Goal: Task Accomplishment & Management: Manage account settings

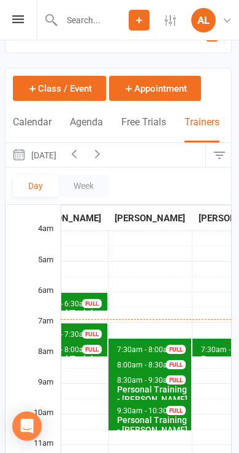
scroll to position [0, 320]
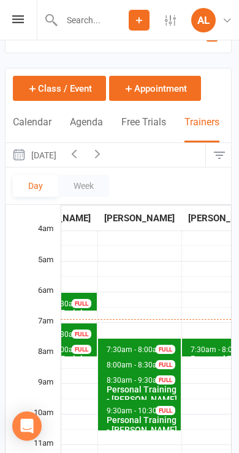
click at [132, 361] on span "8:00am - 8:30am" at bounding box center [135, 365] width 58 height 9
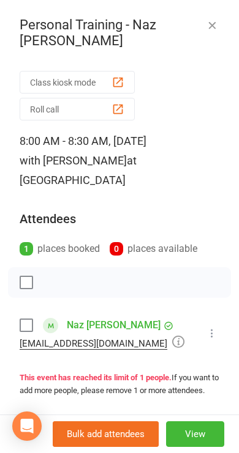
click at [210, 26] on icon "button" at bounding box center [211, 25] width 12 height 12
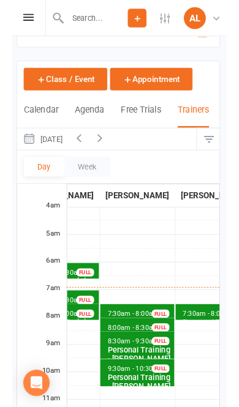
scroll to position [52, 1]
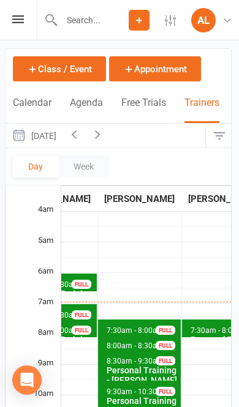
click at [129, 335] on span "8:00am - 8:30am Personal Training - [PERSON_NAME] FULL" at bounding box center [139, 344] width 83 height 18
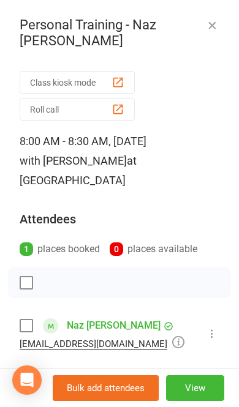
click at [217, 24] on icon "button" at bounding box center [211, 25] width 12 height 12
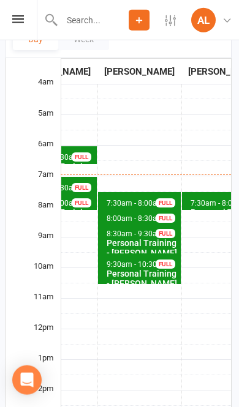
scroll to position [106, 1]
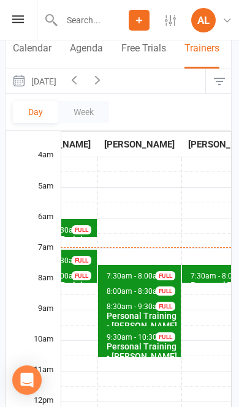
click at [104, 83] on icon "button" at bounding box center [97, 79] width 13 height 13
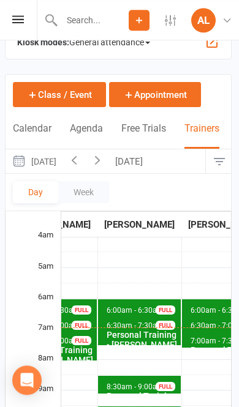
scroll to position [0, 1]
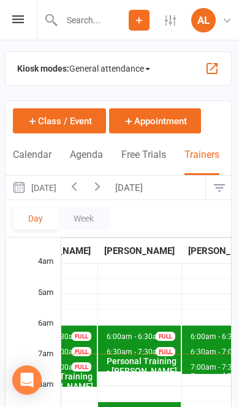
click at [109, 188] on button "button" at bounding box center [97, 188] width 23 height 24
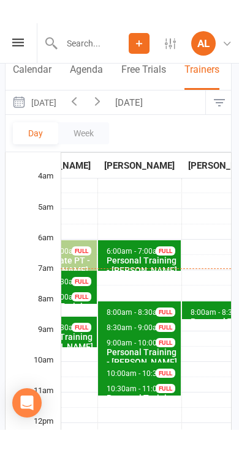
scroll to position [89, 1]
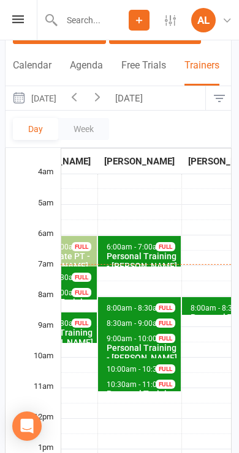
click at [81, 102] on icon "button" at bounding box center [73, 96] width 13 height 13
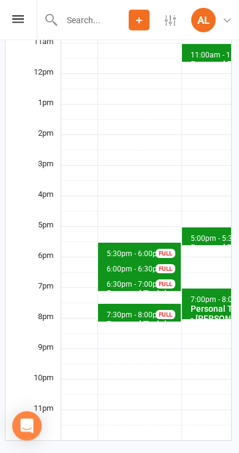
scroll to position [435, 1]
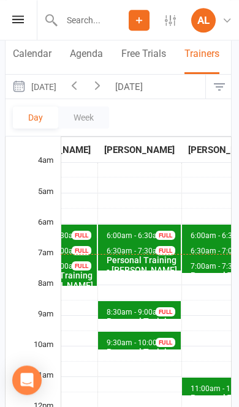
click at [152, 89] on button "[DATE]" at bounding box center [130, 87] width 43 height 24
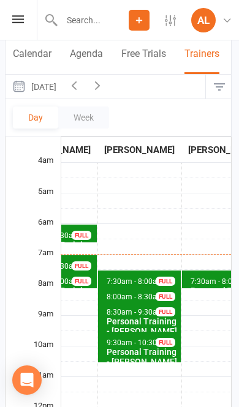
click at [133, 292] on span "8:00am - 8:30am" at bounding box center [135, 296] width 58 height 9
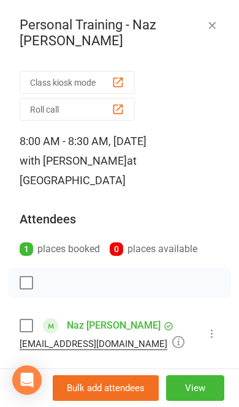
click at [198, 387] on button "View" at bounding box center [195, 388] width 58 height 26
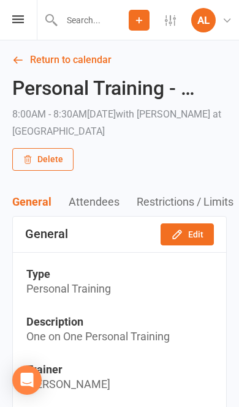
click at [18, 156] on button "Delete" at bounding box center [42, 159] width 61 height 22
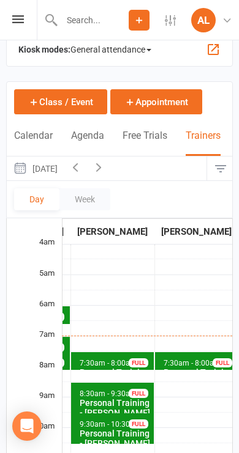
scroll to position [43, 0]
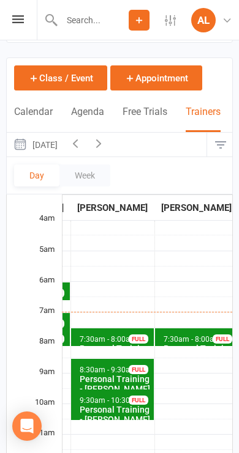
click at [128, 335] on div "FULL" at bounding box center [138, 339] width 20 height 9
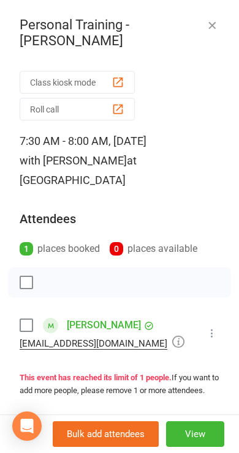
click at [195, 406] on button "View" at bounding box center [195, 434] width 58 height 26
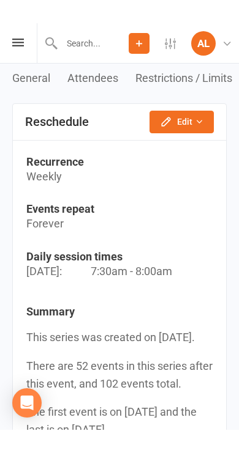
scroll to position [1231, 0]
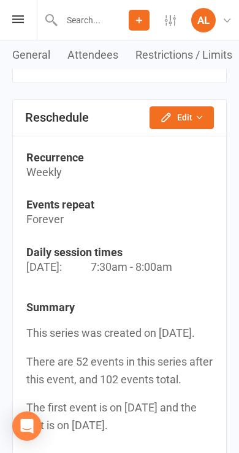
click at [191, 123] on button "Edit" at bounding box center [181, 117] width 64 height 22
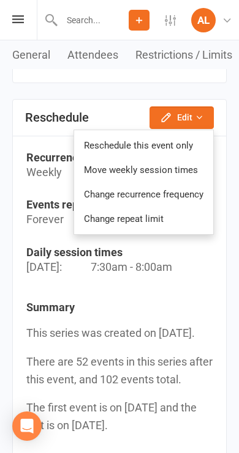
click at [183, 146] on link "Reschedule this event only" at bounding box center [143, 145] width 139 height 24
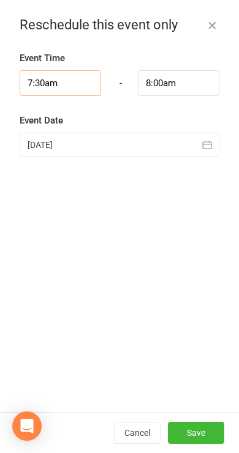
click at [76, 87] on input "7:30am" at bounding box center [60, 83] width 81 height 26
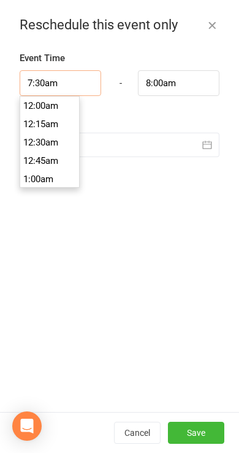
scroll to position [532, 0]
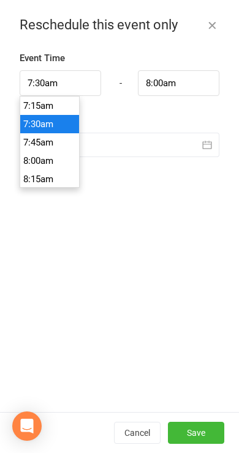
click at [55, 160] on li "8:00am" at bounding box center [49, 161] width 59 height 18
type input "8:00am"
type input "8:30am"
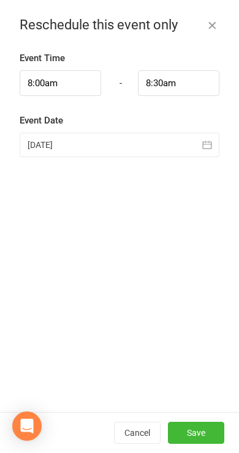
click at [179, 194] on div "Event Time 8:00am 12:00am 12:15am 12:30am 12:45am 1:00am 1:15am 1:30am 1:45am 2…" at bounding box center [119, 231] width 239 height 361
click at [198, 406] on button "Save" at bounding box center [196, 433] width 56 height 22
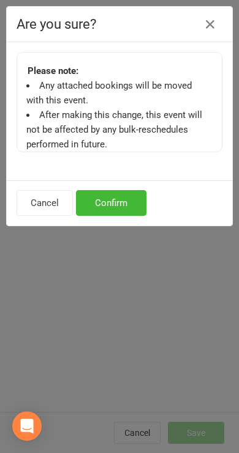
click at [128, 202] on button "Confirm" at bounding box center [111, 203] width 70 height 26
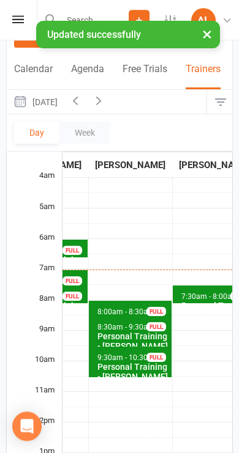
scroll to position [86, 0]
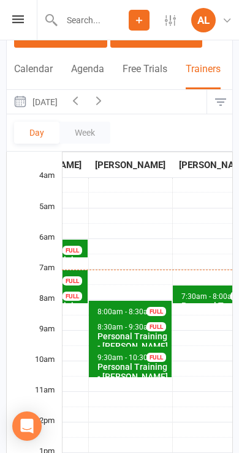
click at [135, 301] on span "8:00am - 8:30am Personal Training - [PERSON_NAME] FULL" at bounding box center [130, 310] width 83 height 18
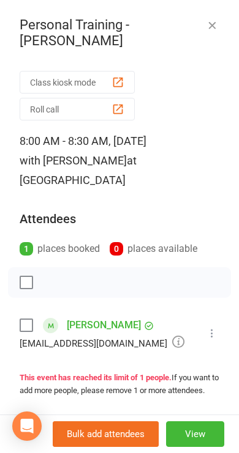
click at [210, 21] on icon "button" at bounding box center [211, 25] width 12 height 12
